Goal: Ask a question: Seek information or help from site administrators or community

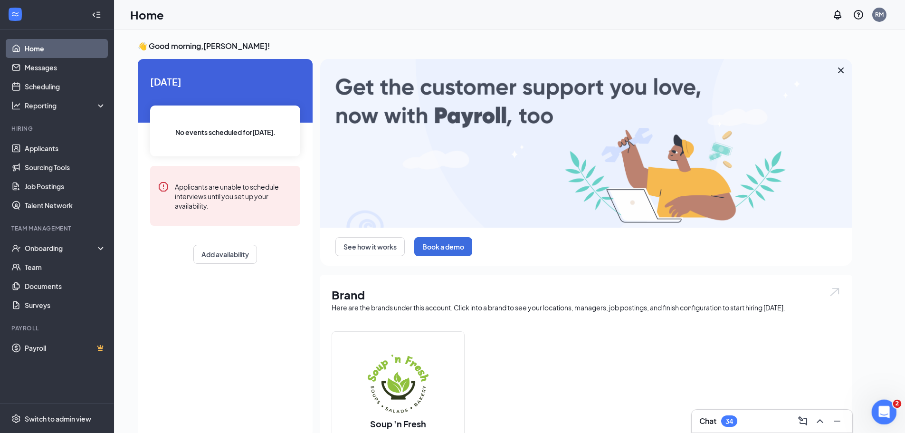
click at [875, 410] on div "Open Intercom Messenger" at bounding box center [882, 410] width 31 height 31
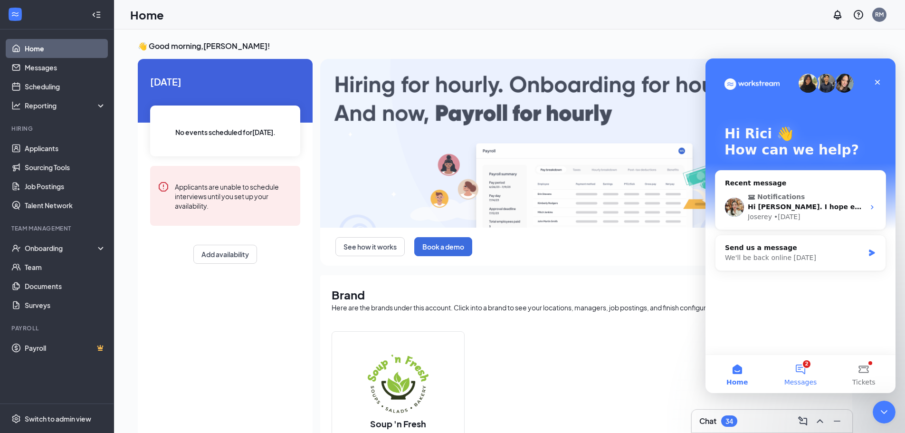
click at [800, 370] on button "2 Messages" at bounding box center [800, 374] width 63 height 38
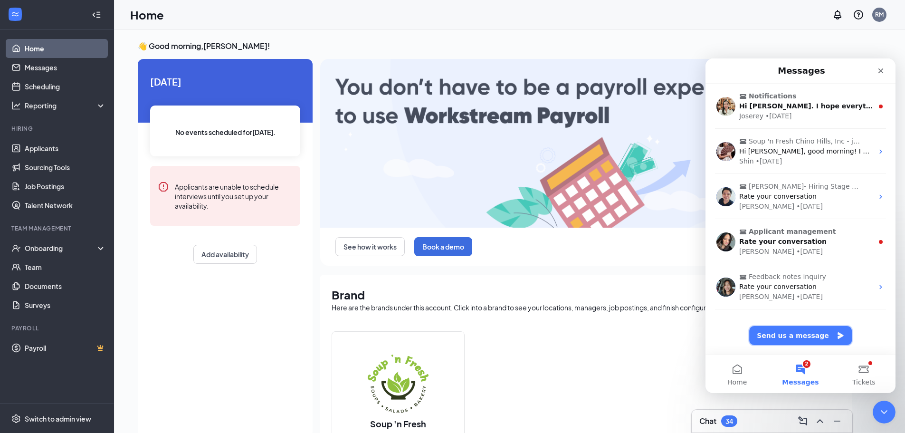
click at [784, 334] on button "Send us a message" at bounding box center [800, 335] width 103 height 19
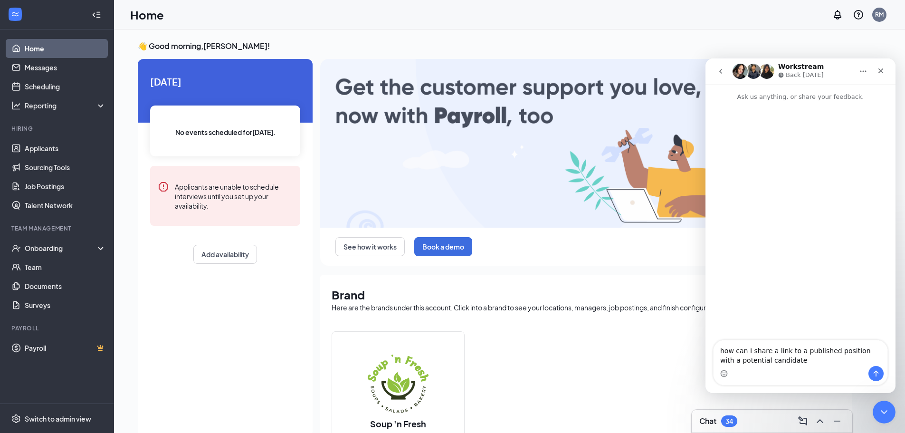
type textarea "how can I share a link to a published position with a potential candidate?"
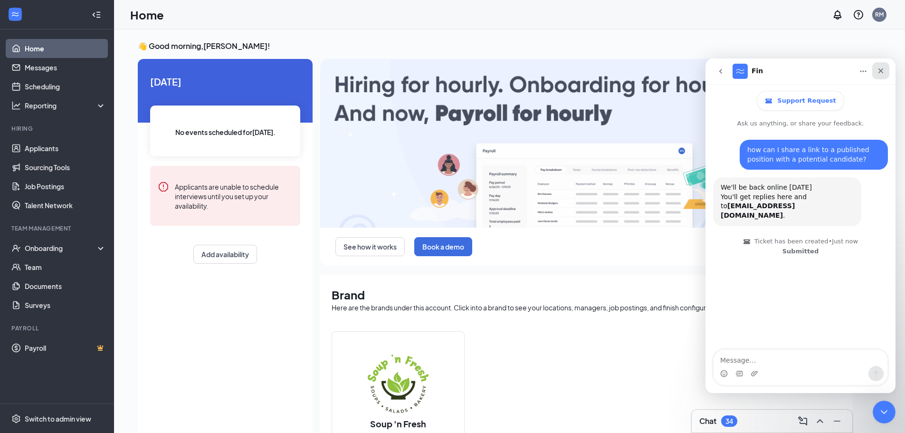
click at [878, 72] on icon "Close" at bounding box center [881, 71] width 8 height 8
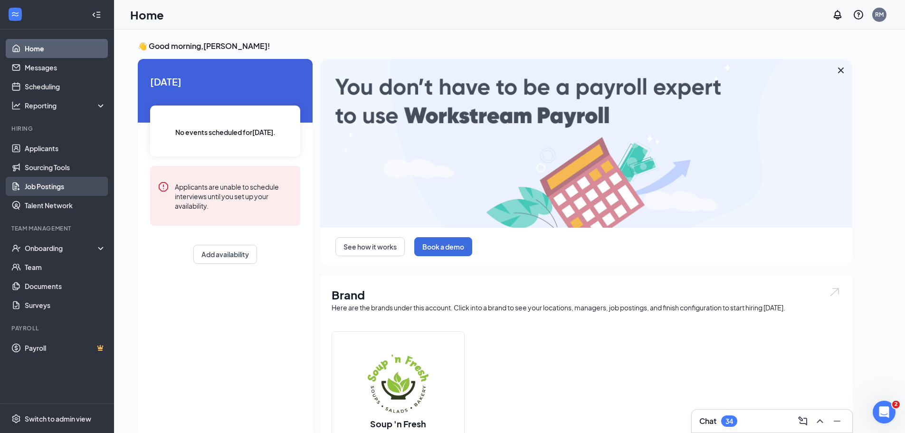
click at [45, 184] on link "Job Postings" at bounding box center [65, 186] width 81 height 19
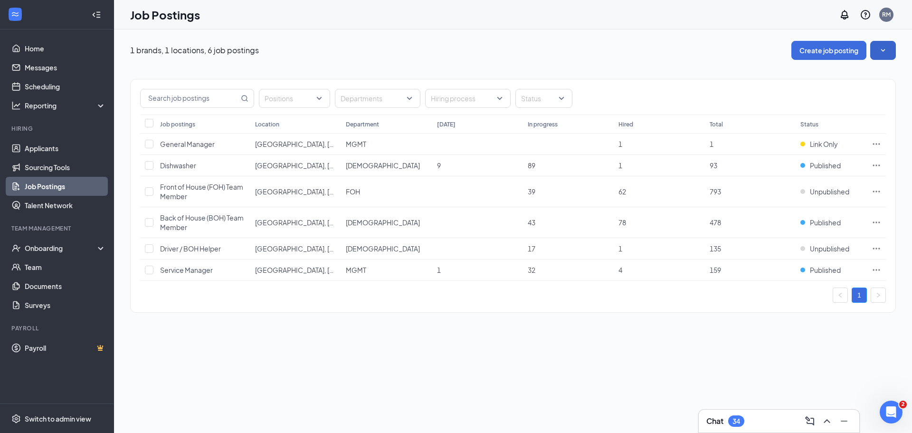
click at [884, 50] on icon "SmallChevronDown" at bounding box center [883, 50] width 4 height 2
click at [147, 271] on input "checkbox" at bounding box center [149, 270] width 9 height 9
checkbox input "true"
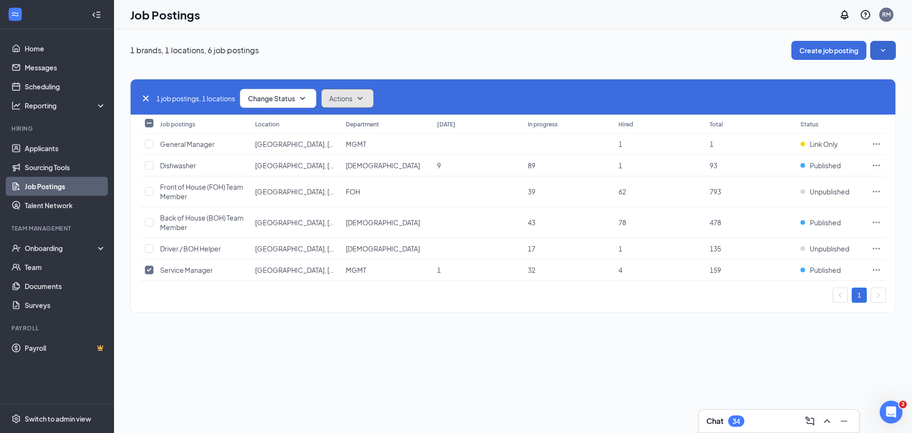
click at [364, 97] on icon "SmallChevronDown" at bounding box center [359, 98] width 11 height 11
click at [305, 96] on icon "SmallChevronDown" at bounding box center [302, 98] width 11 height 11
click at [585, 95] on div "1 job postings, 1 locations Change Status Actions" at bounding box center [513, 98] width 746 height 19
click at [877, 270] on icon "Ellipses" at bounding box center [876, 269] width 7 height 1
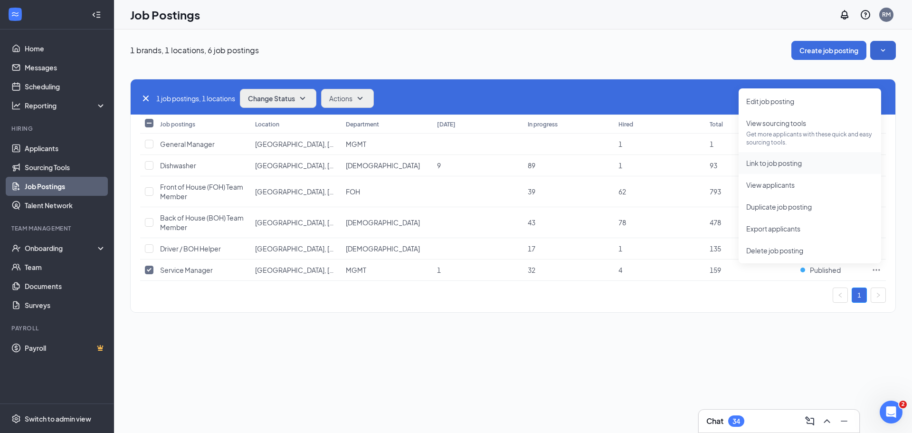
click at [766, 163] on span "Link to job posting" at bounding box center [774, 163] width 56 height 9
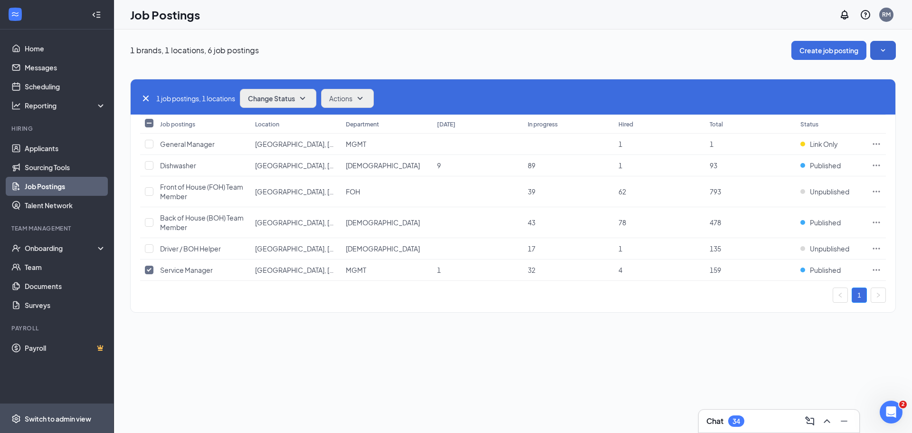
click at [46, 421] on div "Switch to admin view" at bounding box center [58, 419] width 67 height 10
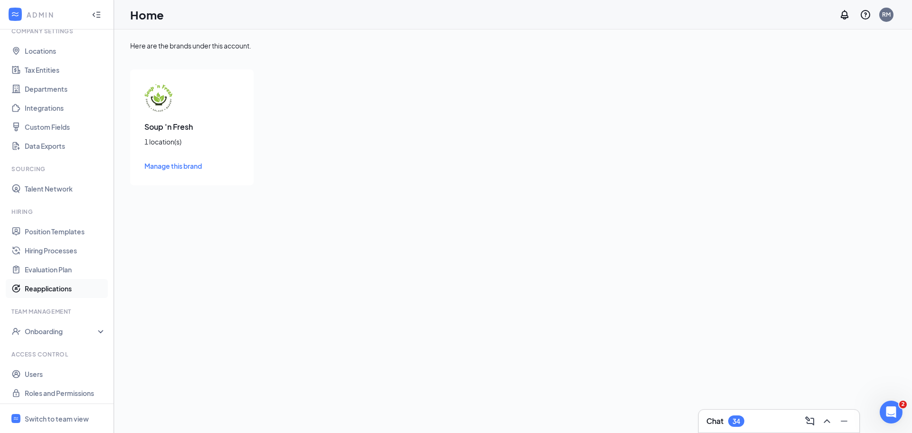
scroll to position [43, 0]
click at [42, 231] on link "Position Templates" at bounding box center [65, 228] width 81 height 19
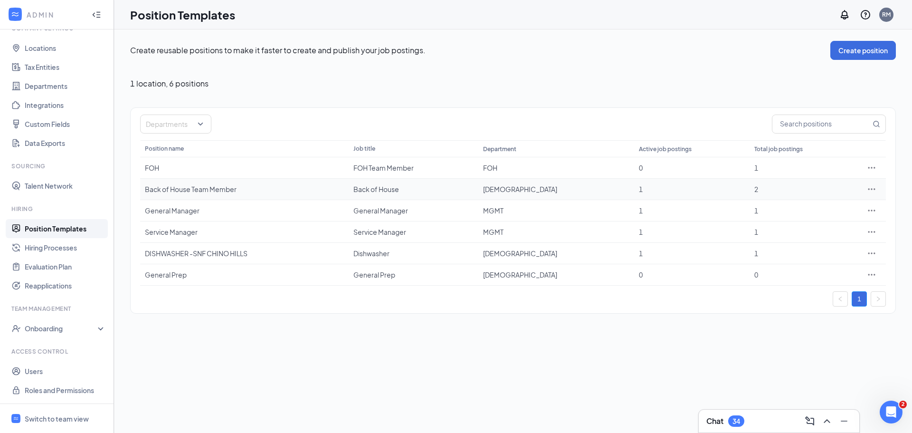
click at [875, 186] on icon "Ellipses" at bounding box center [872, 189] width 10 height 10
click at [194, 369] on div "Create reusable positions to make it faster to create and publish your job post…" at bounding box center [513, 230] width 798 height 403
click at [99, 329] on icon at bounding box center [103, 329] width 8 height 0
click at [99, 327] on icon at bounding box center [103, 327] width 8 height 0
click at [36, 371] on link "Users" at bounding box center [65, 371] width 81 height 19
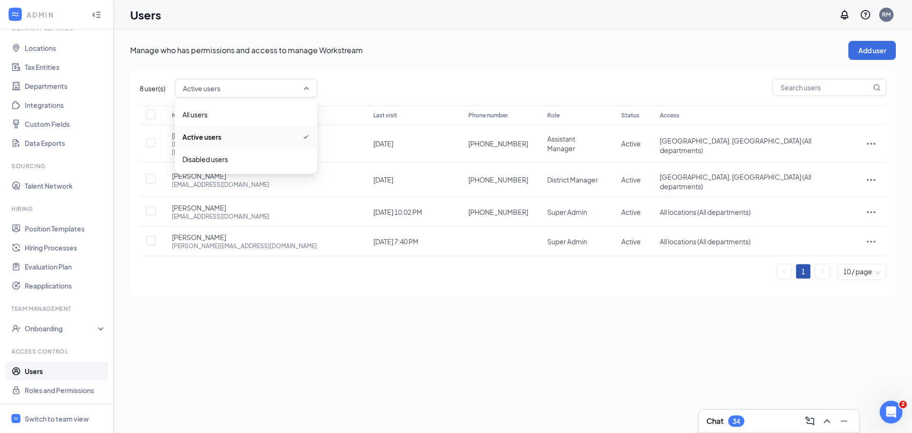
click at [309, 87] on span "Active users" at bounding box center [246, 88] width 126 height 16
click at [195, 157] on span "Disabled users" at bounding box center [205, 159] width 46 height 10
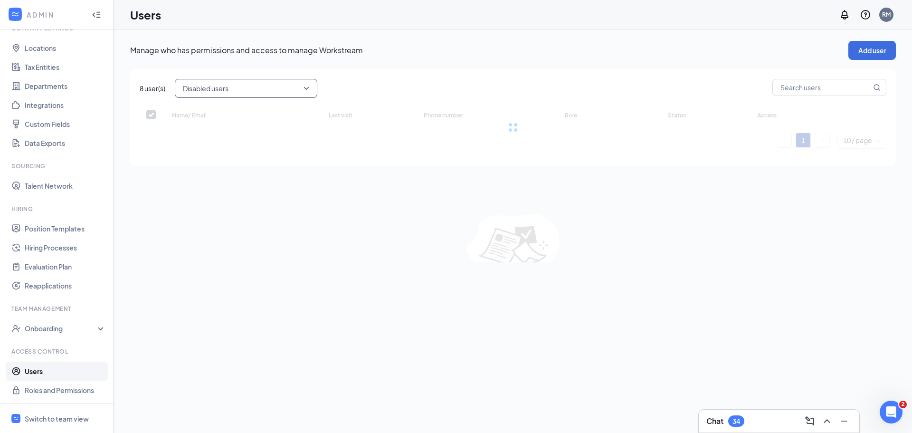
checkbox input "false"
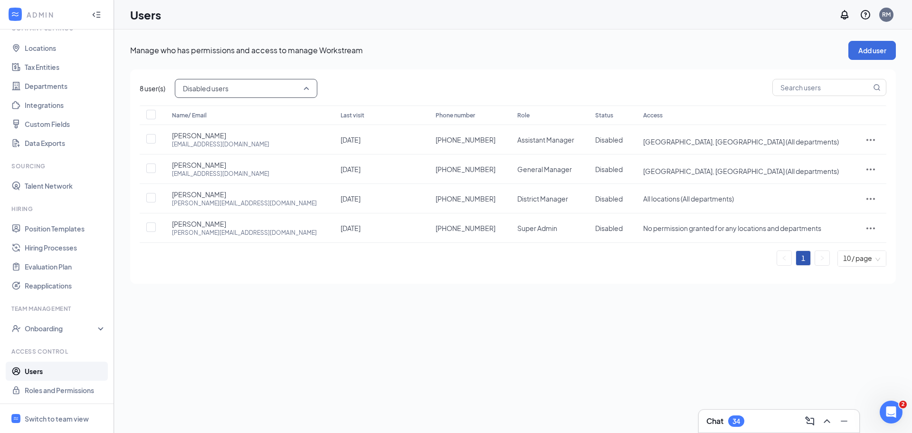
click at [307, 85] on span "Disabled users" at bounding box center [246, 88] width 126 height 16
click at [223, 136] on span "Active users" at bounding box center [245, 136] width 127 height 10
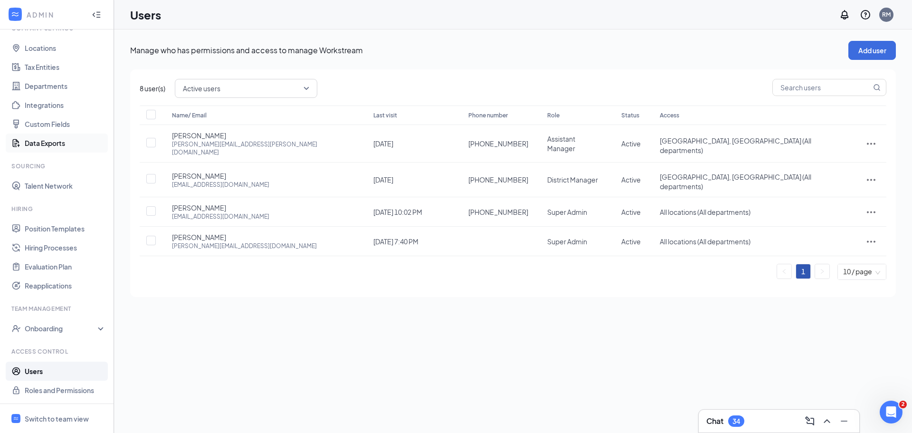
click at [43, 143] on link "Data Exports" at bounding box center [65, 142] width 81 height 19
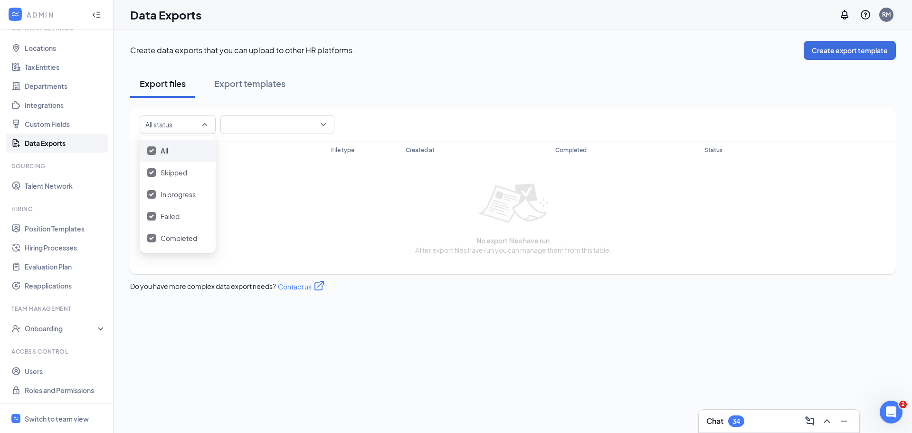
click at [204, 124] on div "All status" at bounding box center [178, 124] width 76 height 19
click at [322, 124] on span at bounding box center [277, 124] width 103 height 18
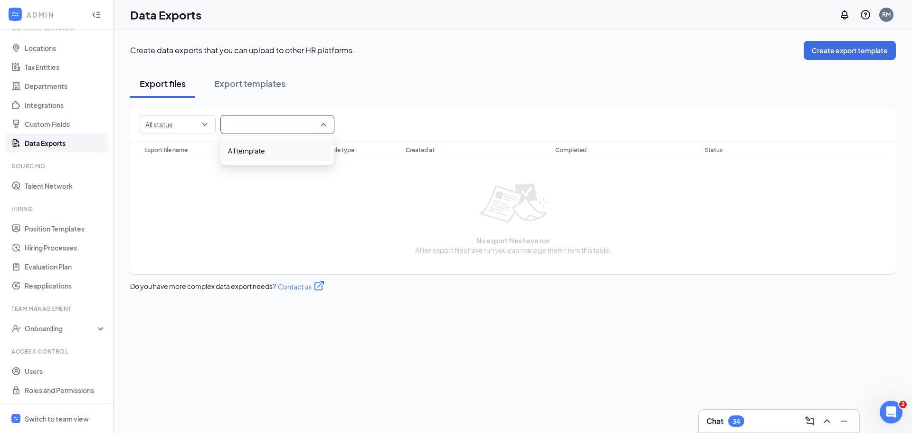
click at [322, 124] on span at bounding box center [277, 124] width 103 height 18
click at [48, 226] on link "Position Templates" at bounding box center [65, 228] width 81 height 19
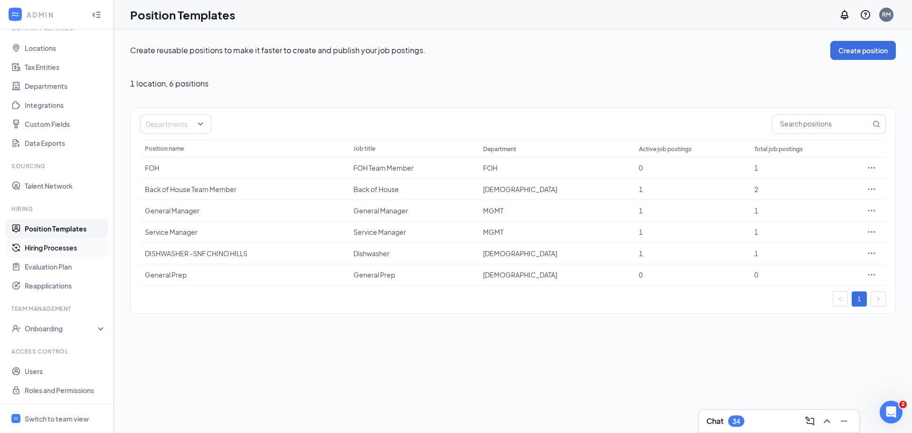
click at [41, 248] on link "Hiring Processes" at bounding box center [65, 247] width 81 height 19
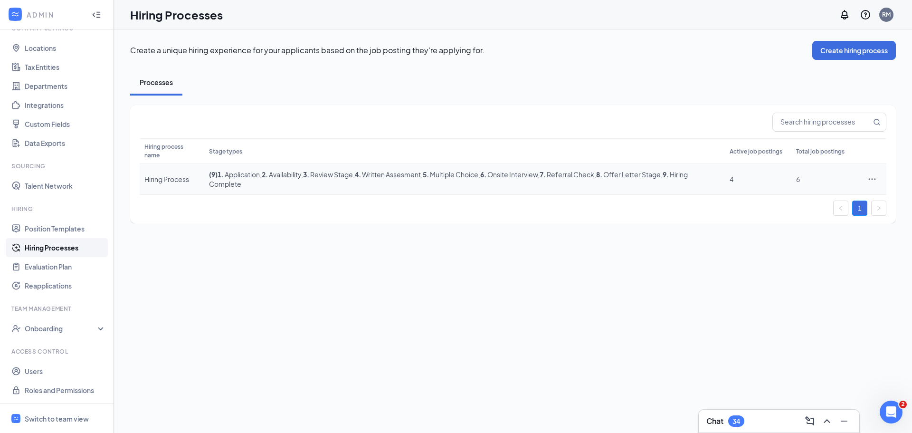
click at [872, 178] on icon "Ellipses" at bounding box center [873, 179] width 10 height 10
click at [808, 243] on span "View job postings" at bounding box center [815, 242] width 54 height 9
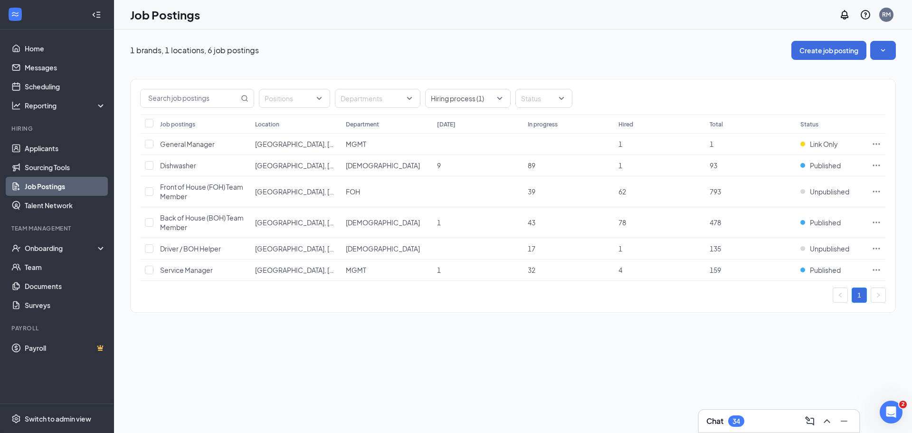
drag, startPoint x: 47, startPoint y: 189, endPoint x: 191, endPoint y: 330, distance: 201.6
click at [191, 330] on div "1 brands, 1 locations, 6 job postings Create job posting Positions Departments …" at bounding box center [513, 181] width 798 height 304
